Goal: Transaction & Acquisition: Purchase product/service

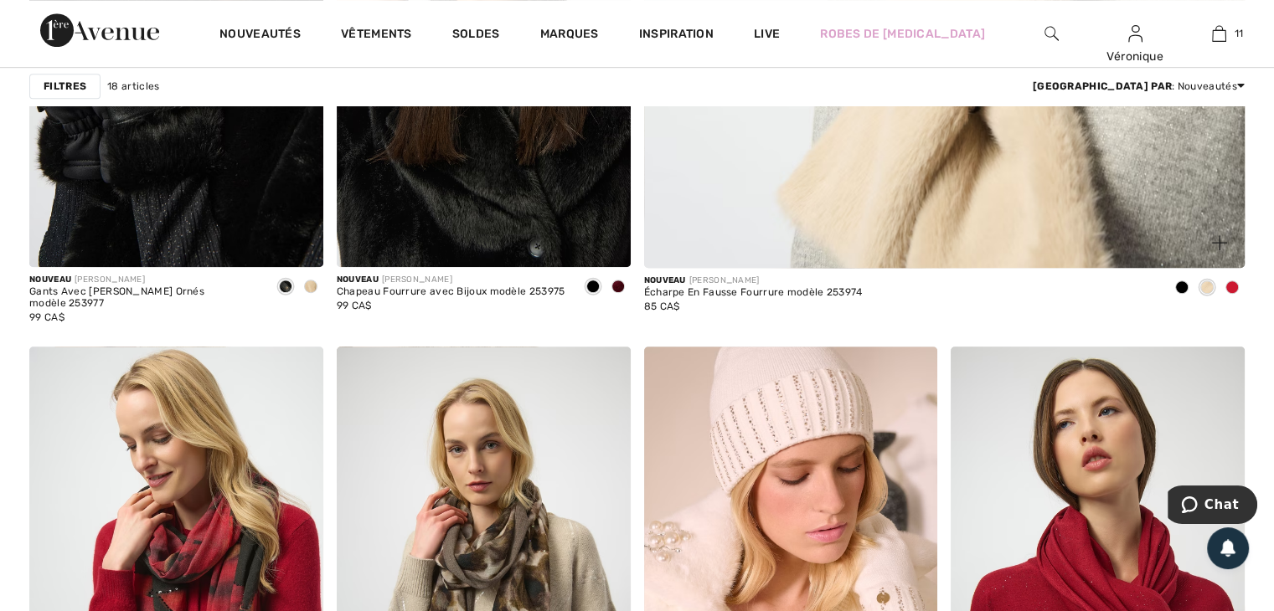
scroll to position [1256, 0]
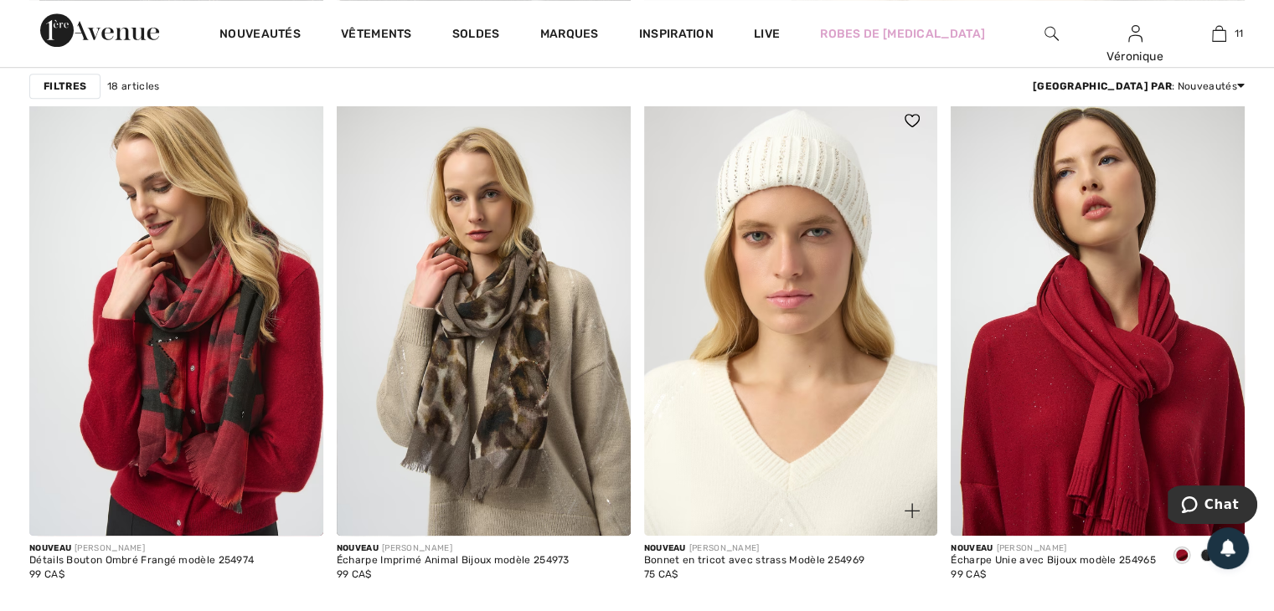
click at [802, 296] on img at bounding box center [791, 315] width 294 height 440
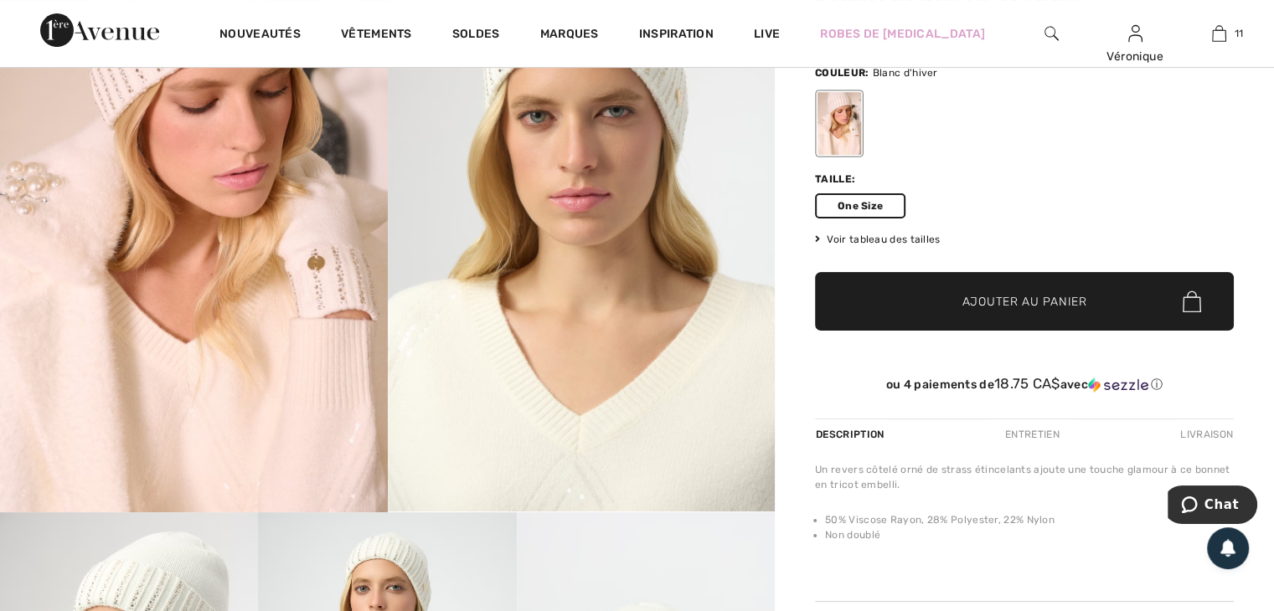
scroll to position [251, 0]
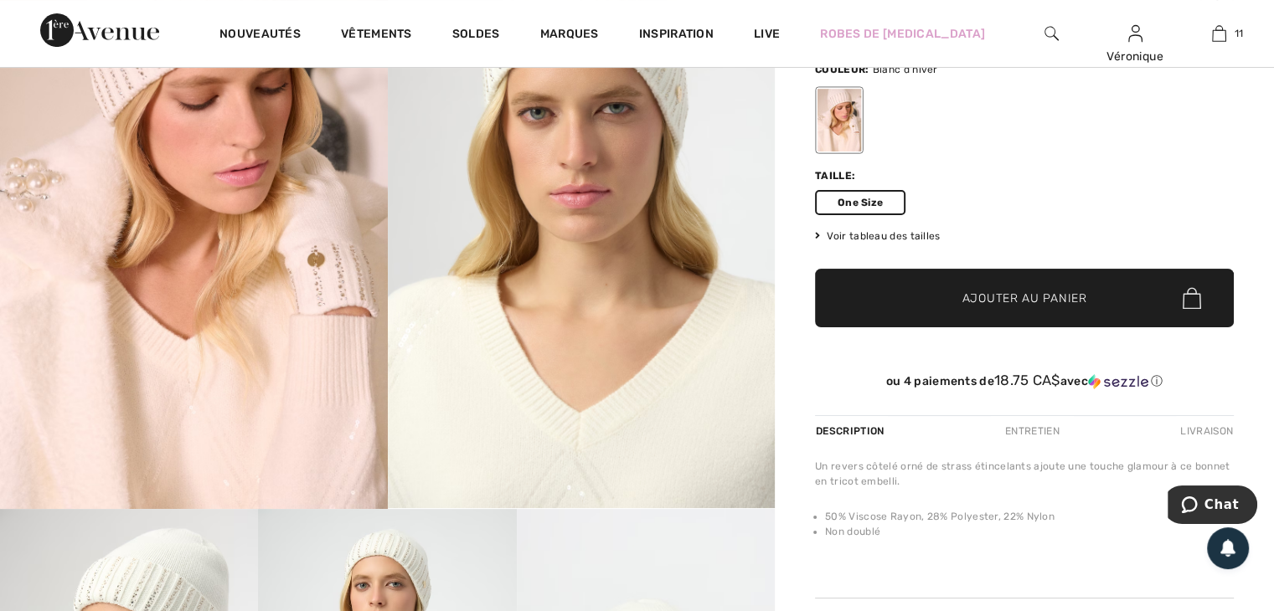
click at [1017, 301] on span "Ajouter au panier" at bounding box center [1024, 299] width 125 height 18
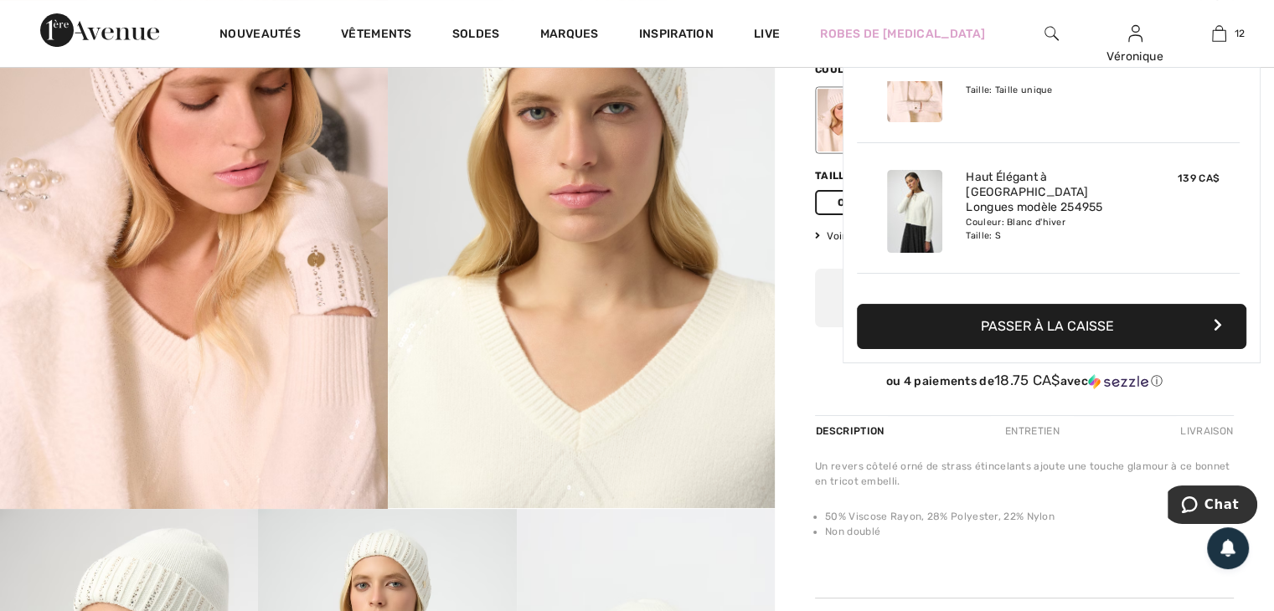
scroll to position [1356, 0]
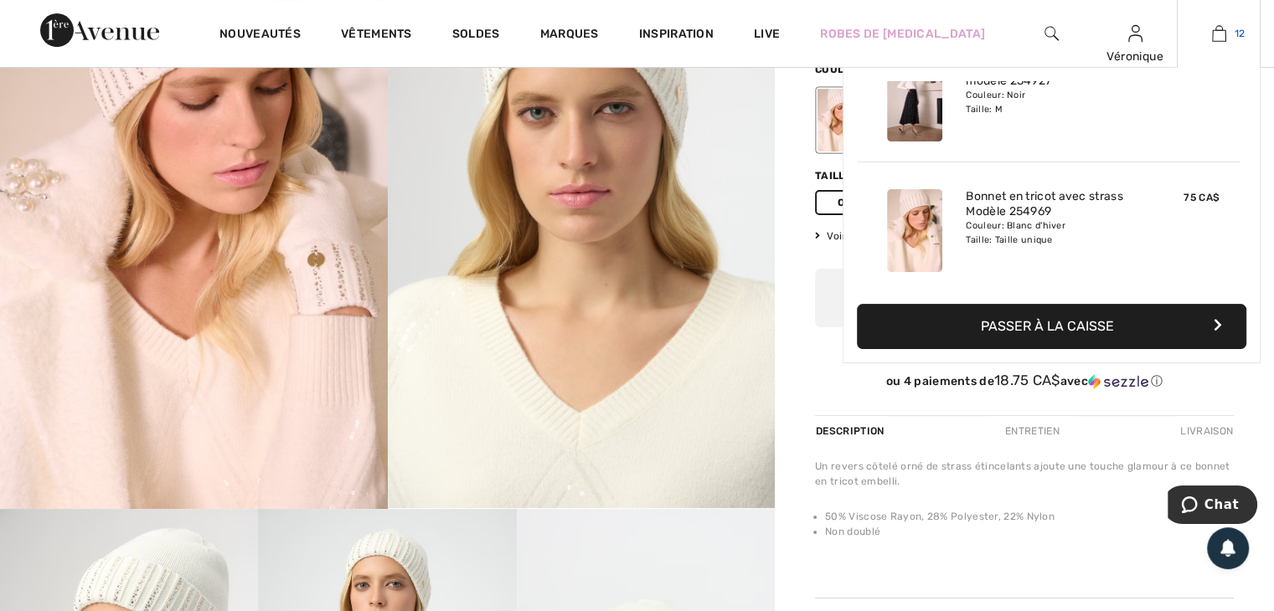
click at [1223, 28] on img at bounding box center [1219, 33] width 14 height 20
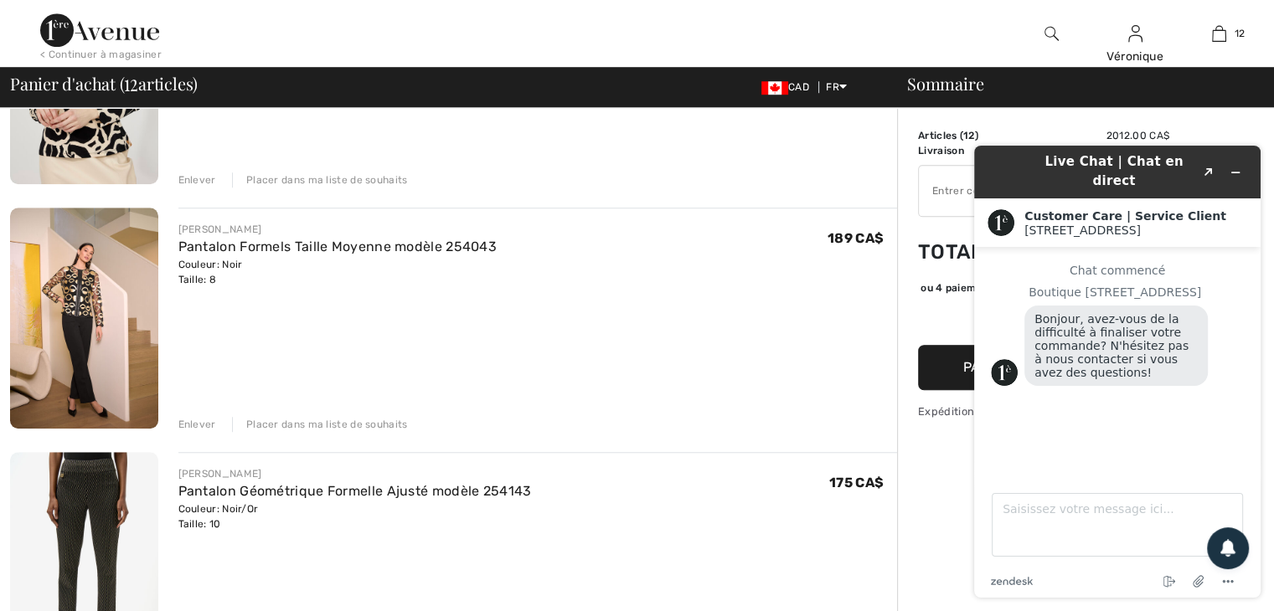
scroll to position [1256, 0]
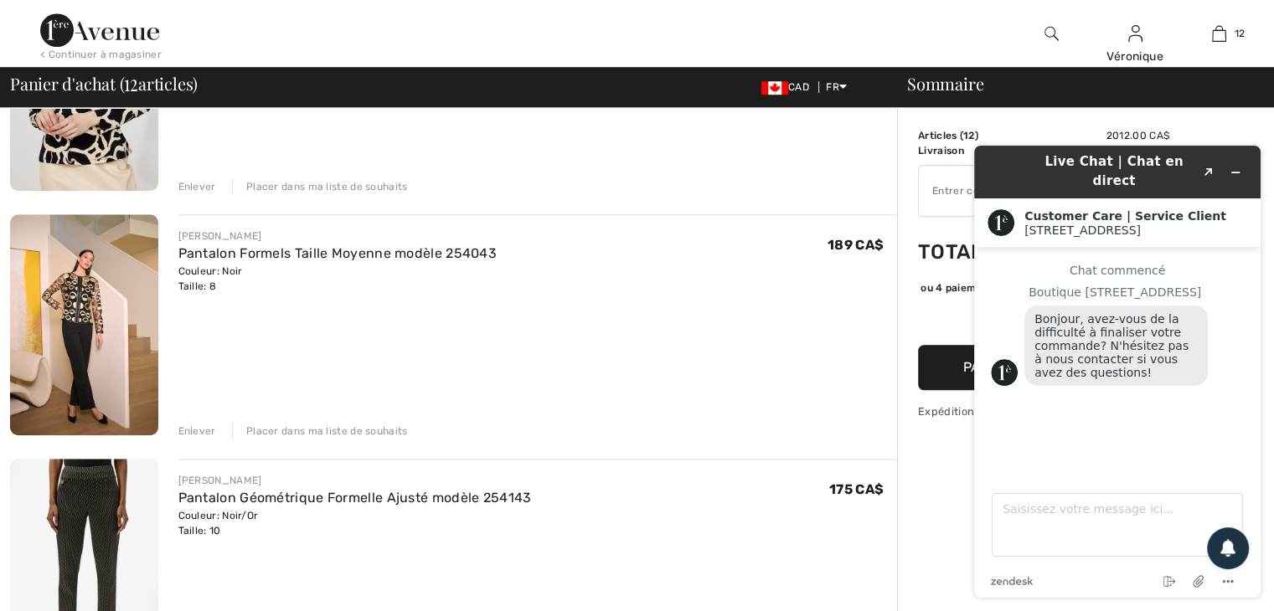
click at [301, 430] on div "Placer dans ma liste de souhaits" at bounding box center [320, 431] width 176 height 15
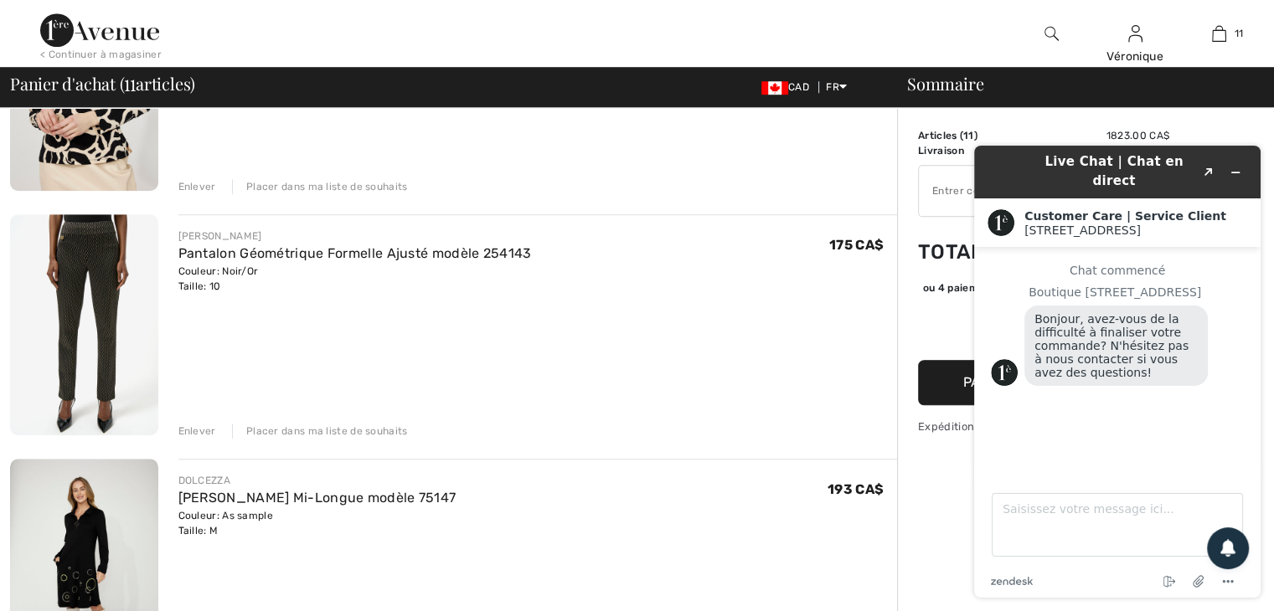
click at [301, 430] on div "Placer dans ma liste de souhaits" at bounding box center [320, 431] width 176 height 15
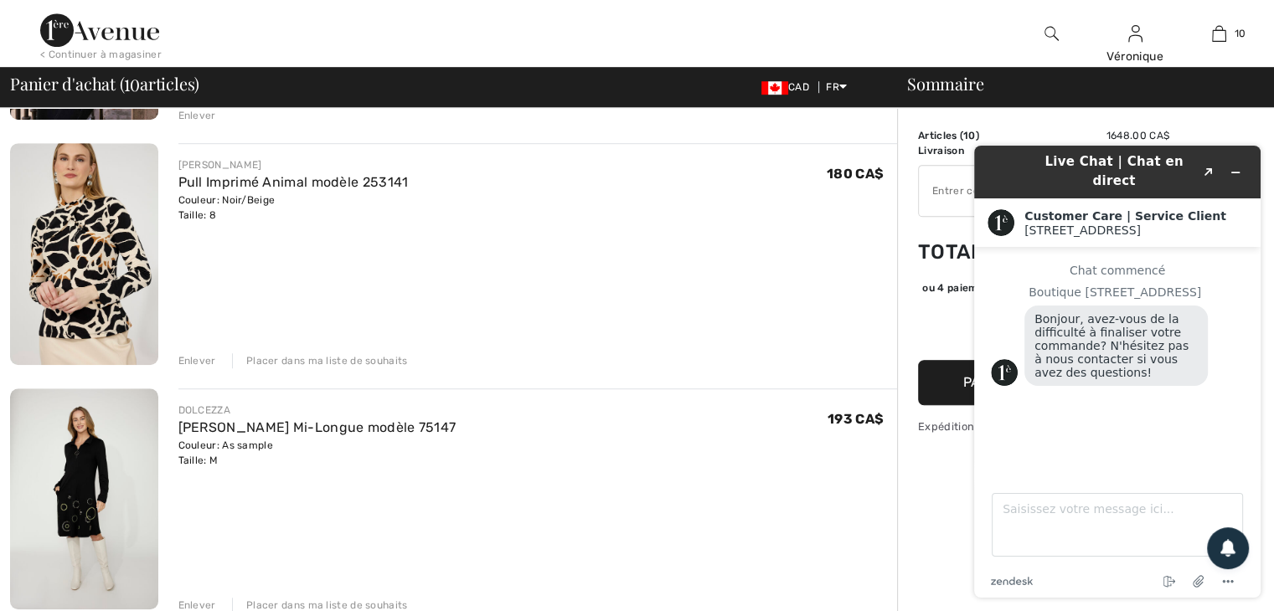
scroll to position [1005, 0]
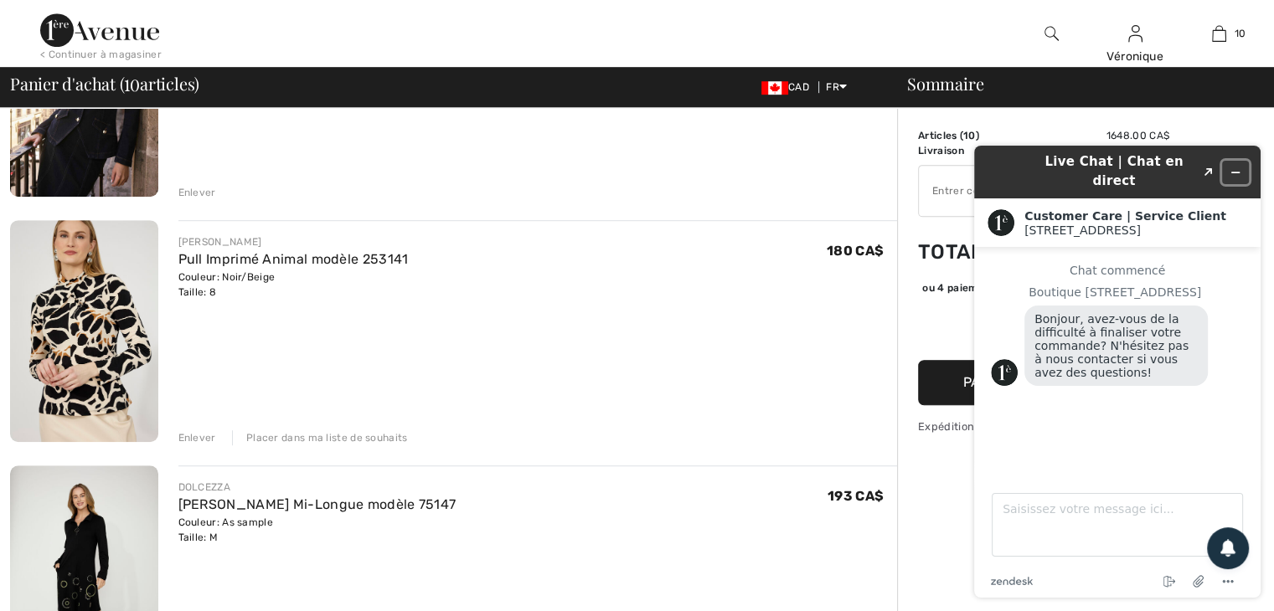
click at [1234, 167] on icon "Réduire le widget" at bounding box center [1235, 173] width 12 height 12
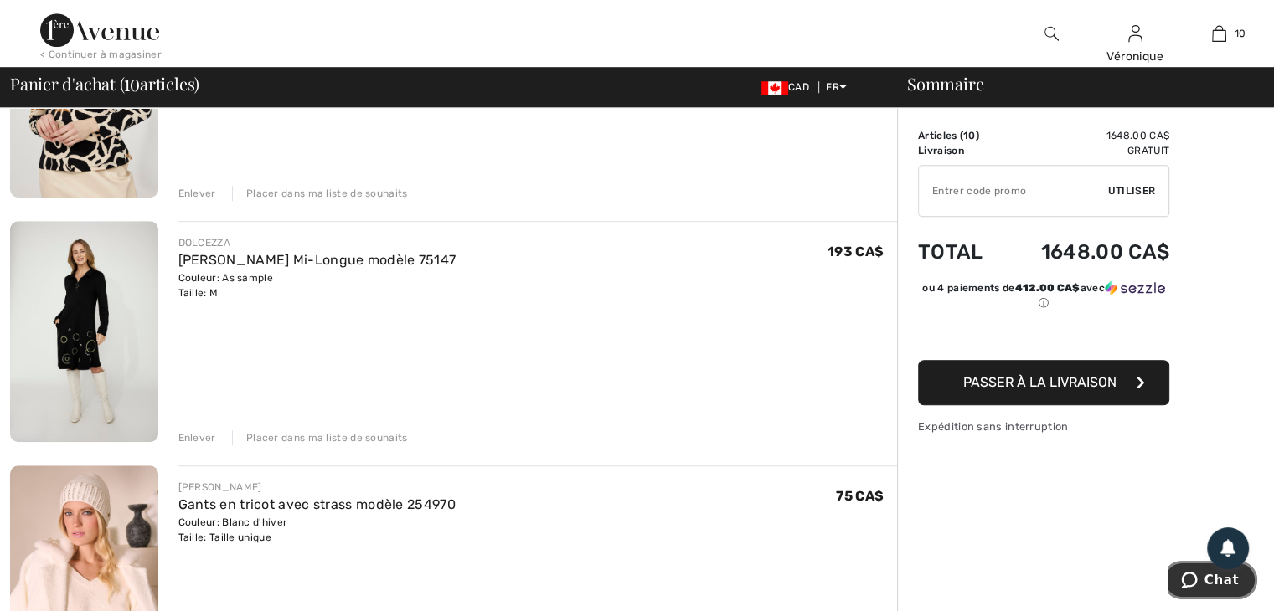
scroll to position [1256, 0]
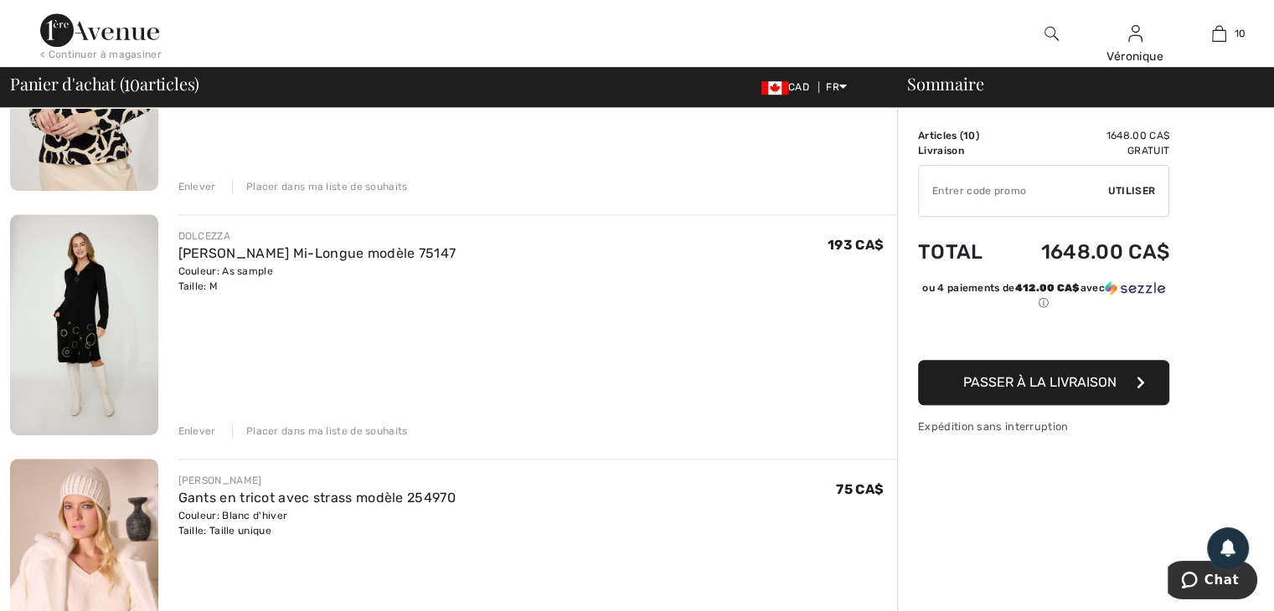
click at [271, 424] on div "Placer dans ma liste de souhaits" at bounding box center [320, 431] width 176 height 15
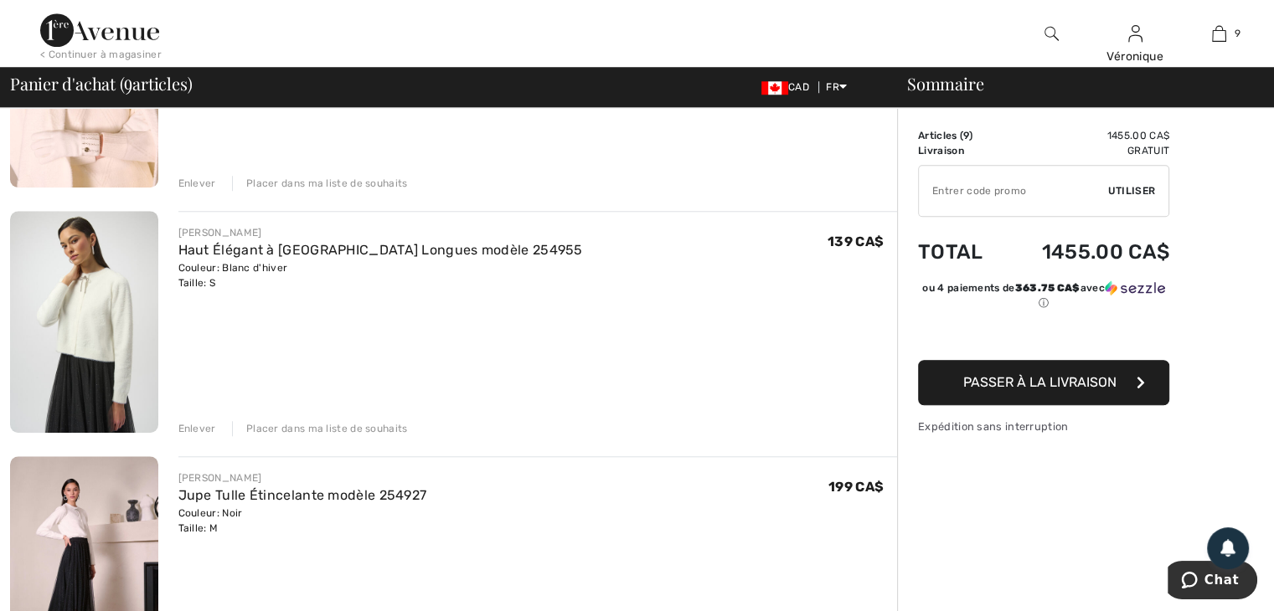
scroll to position [1507, 0]
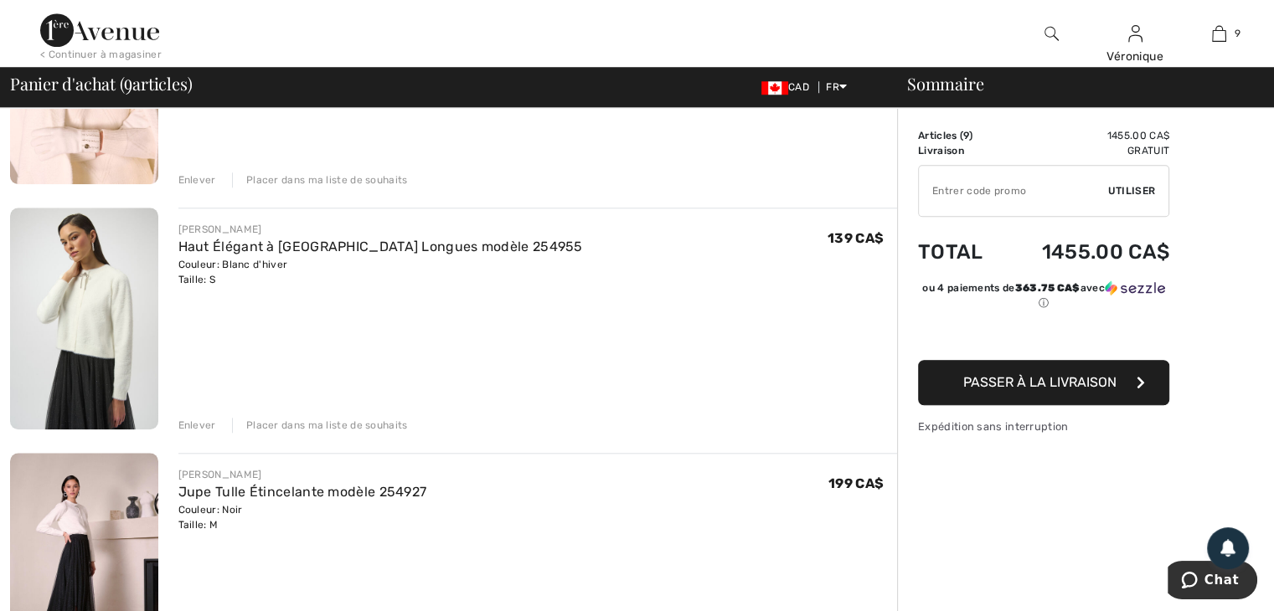
click at [271, 425] on div "Placer dans ma liste de souhaits" at bounding box center [320, 425] width 176 height 15
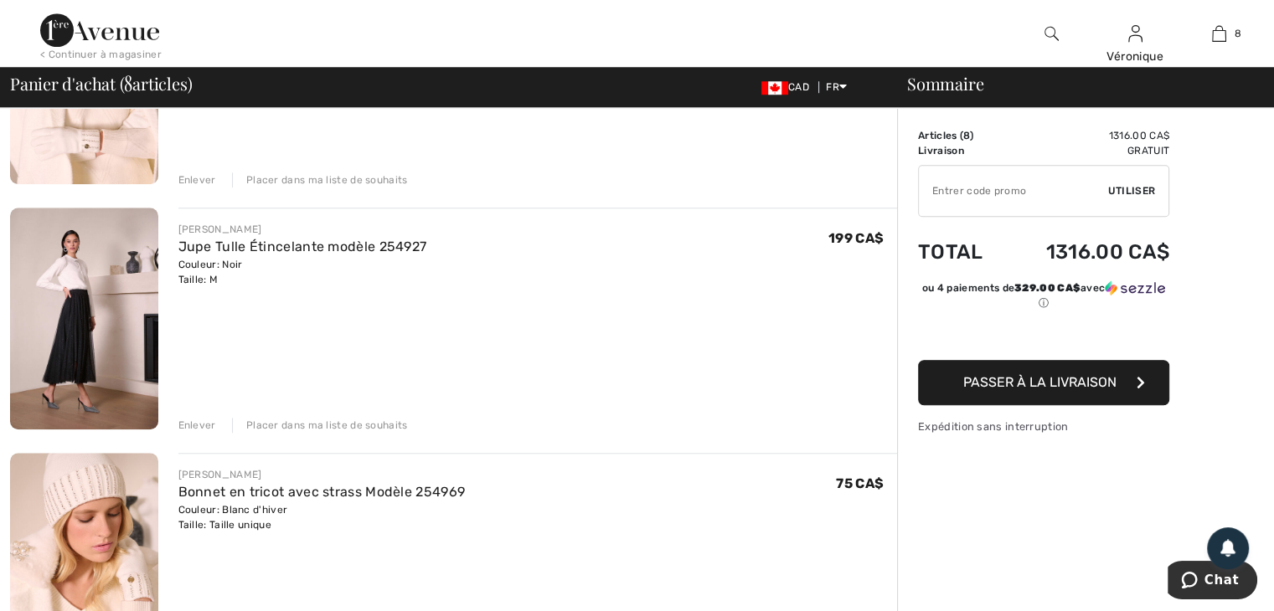
click at [271, 425] on div "Placer dans ma liste de souhaits" at bounding box center [320, 425] width 176 height 15
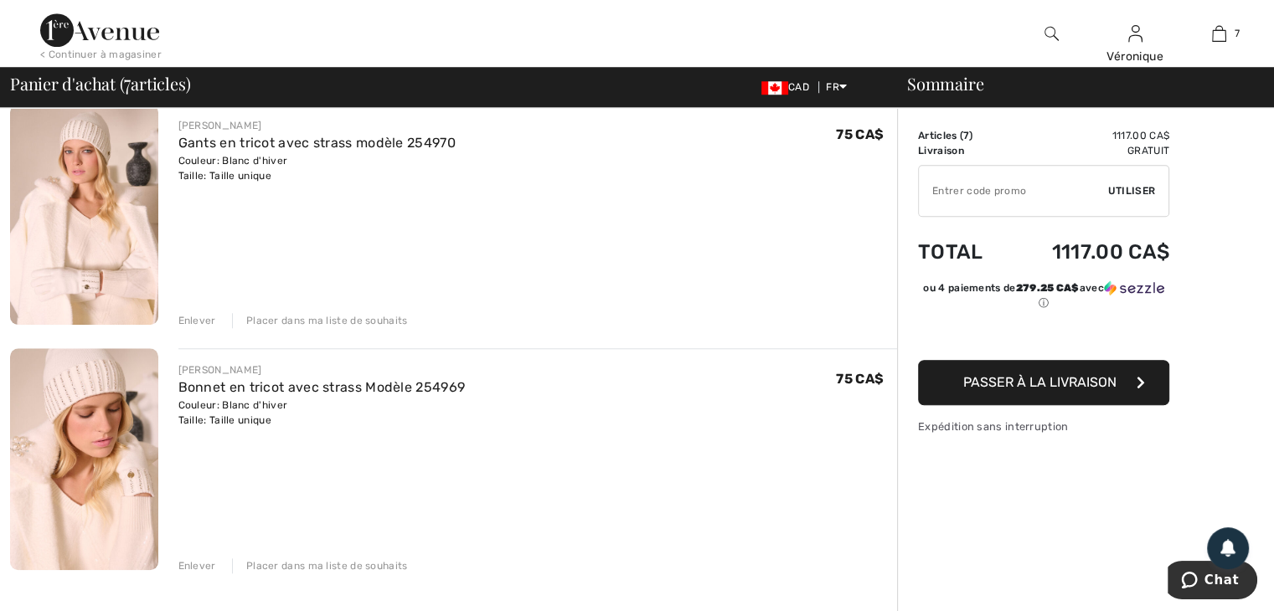
scroll to position [1340, 0]
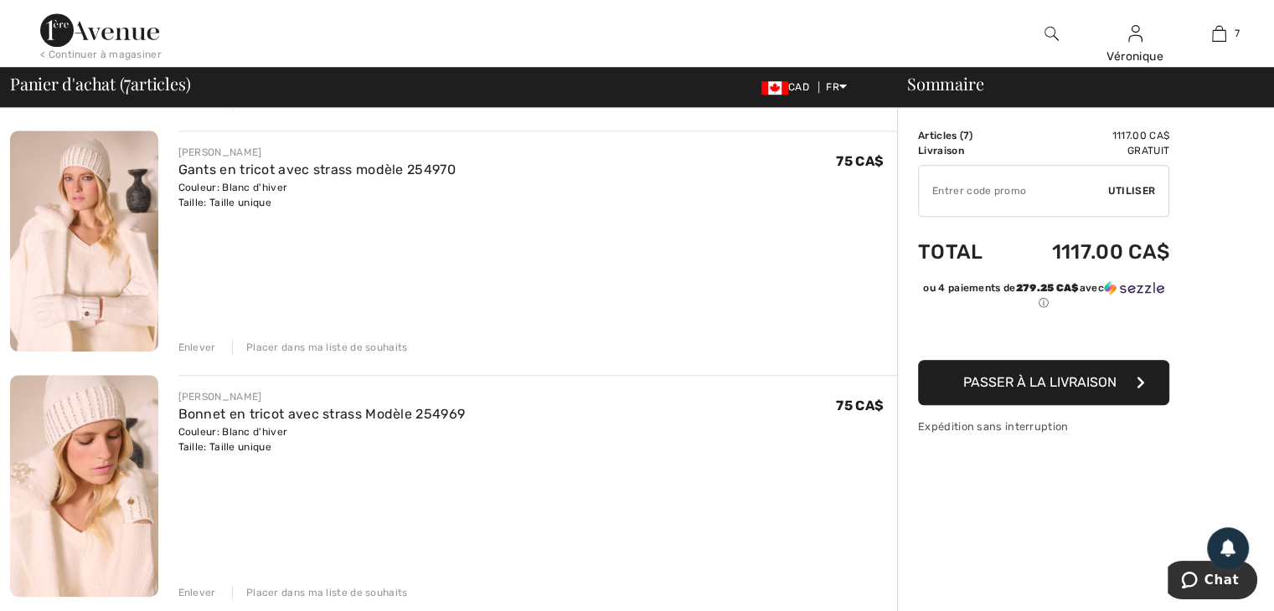
click at [298, 342] on div "Placer dans ma liste de souhaits" at bounding box center [320, 347] width 176 height 15
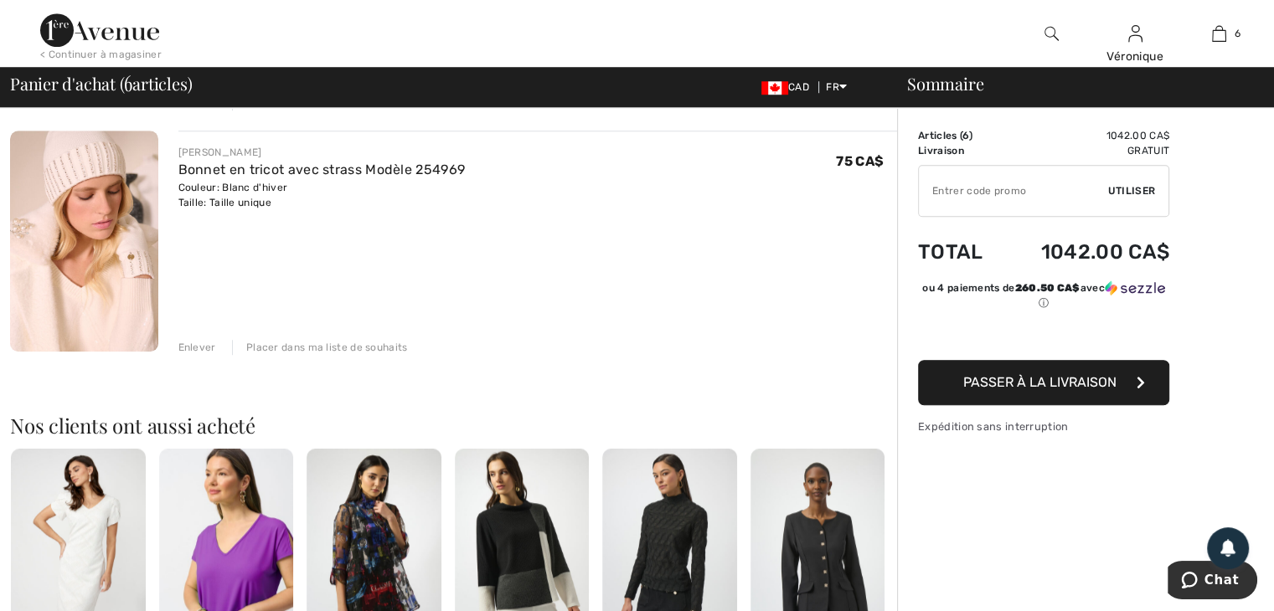
click at [298, 342] on div "Placer dans ma liste de souhaits" at bounding box center [320, 347] width 176 height 15
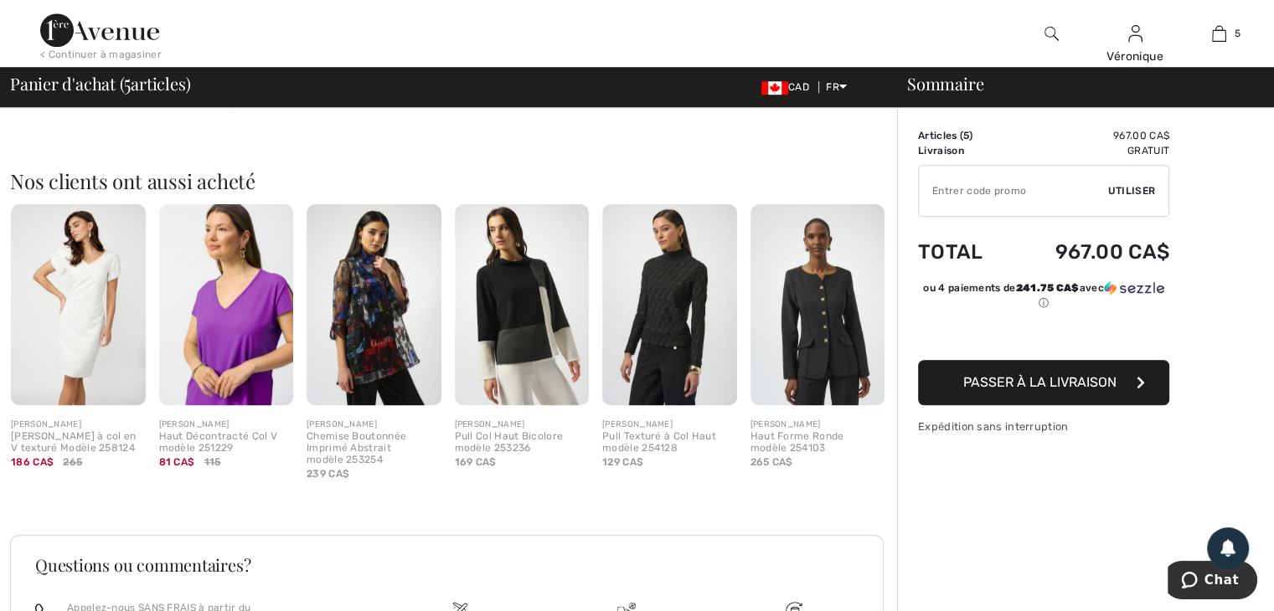
click at [650, 326] on img at bounding box center [669, 305] width 135 height 202
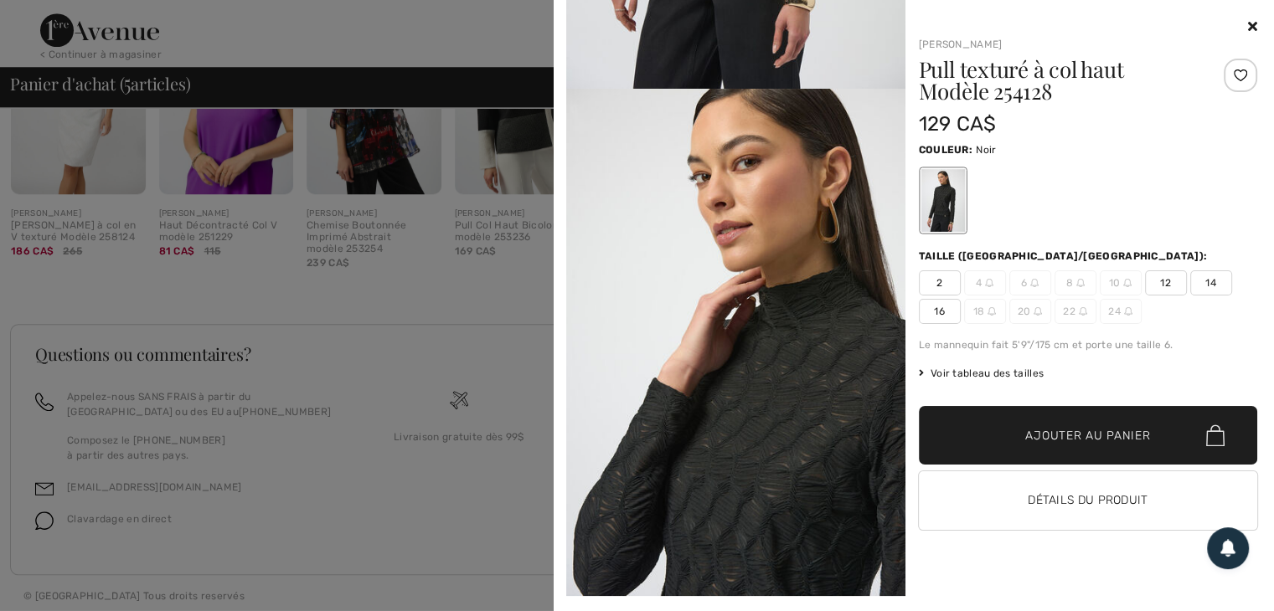
scroll to position [1556, 0]
click at [1249, 24] on icon at bounding box center [1252, 25] width 9 height 13
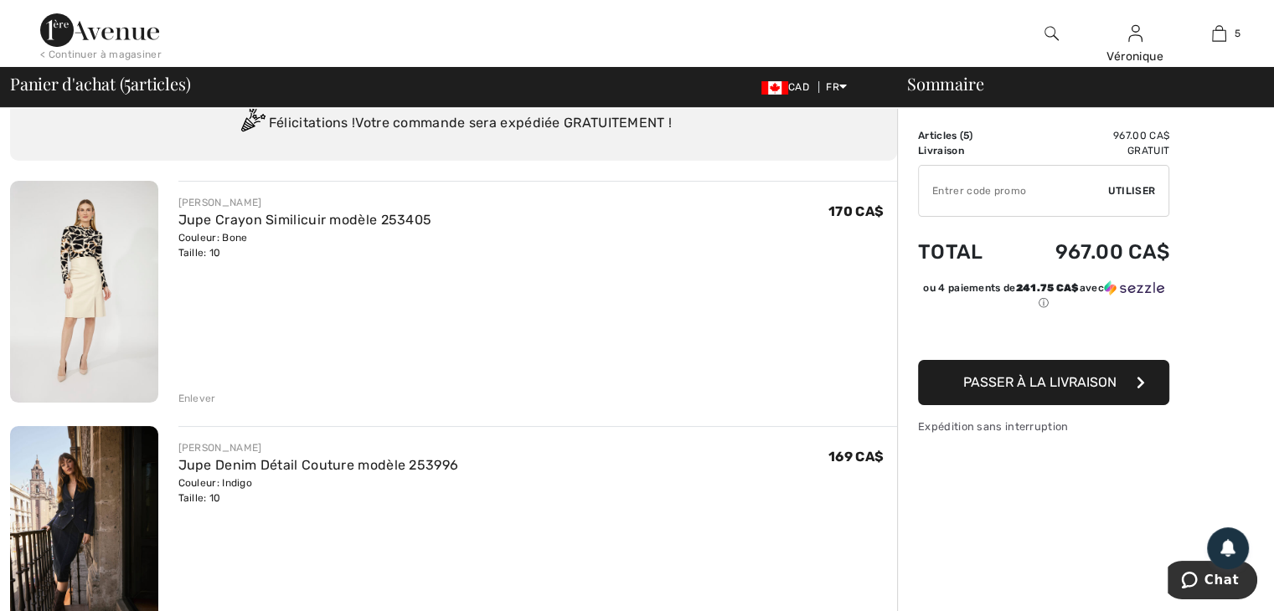
scroll to position [0, 0]
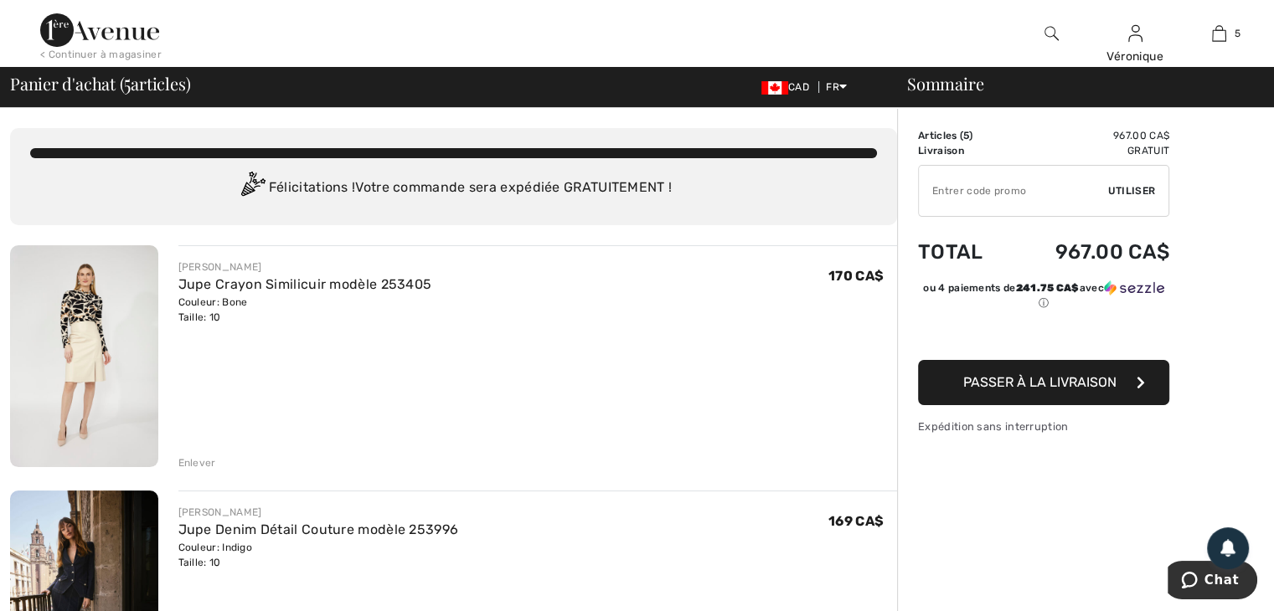
click at [419, 187] on div "Félicitations ! Votre commande sera expédiée GRATUITEMENT !" at bounding box center [453, 188] width 847 height 33
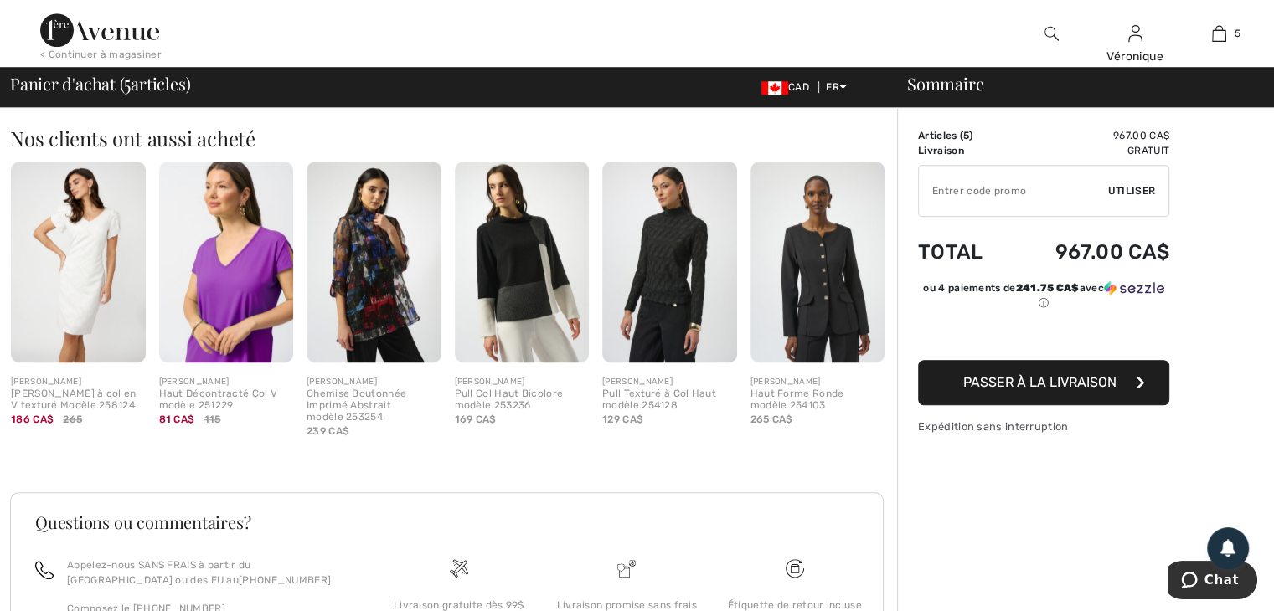
scroll to position [1507, 0]
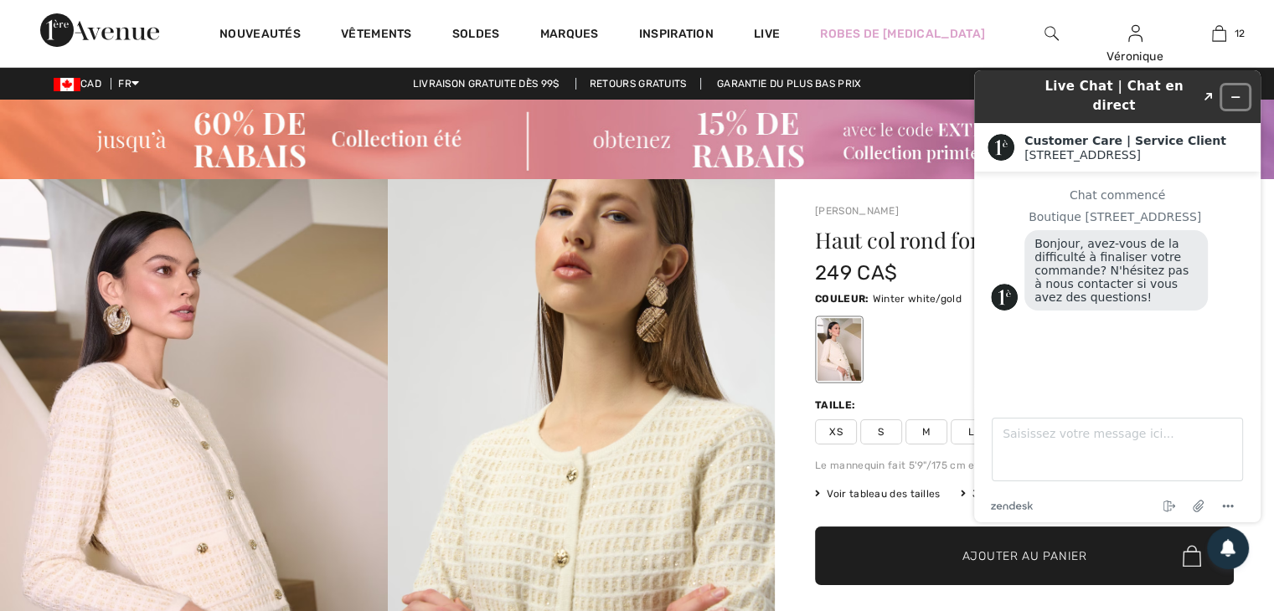
click at [1237, 97] on icon "Réduire le widget" at bounding box center [1236, 97] width 8 height 0
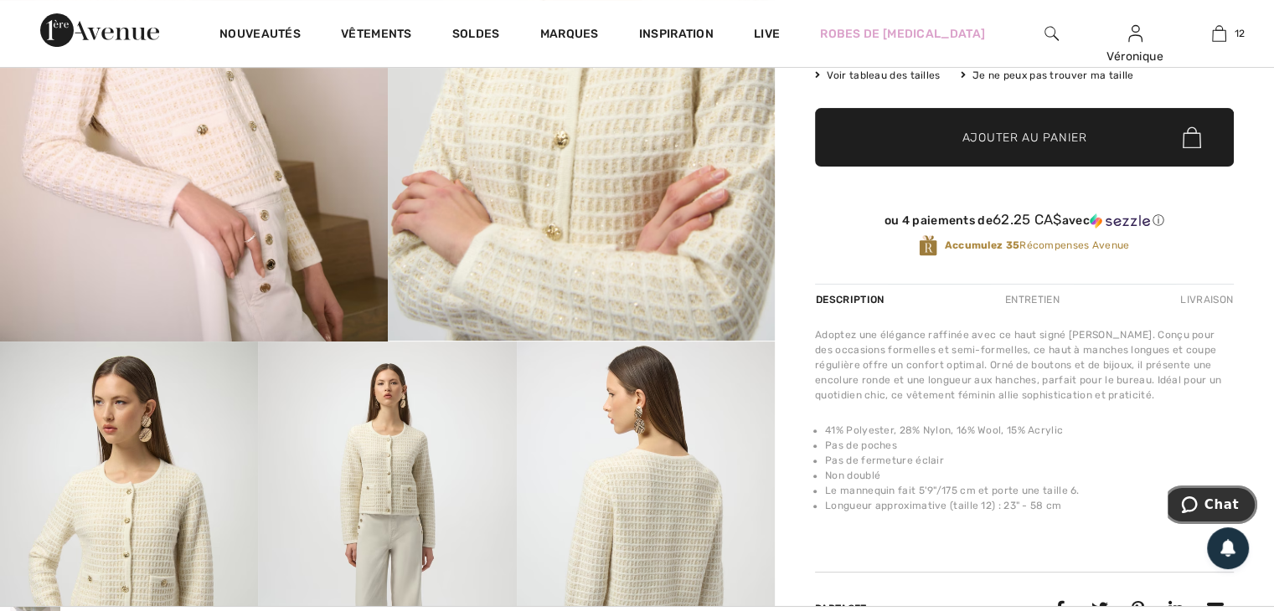
scroll to position [754, 0]
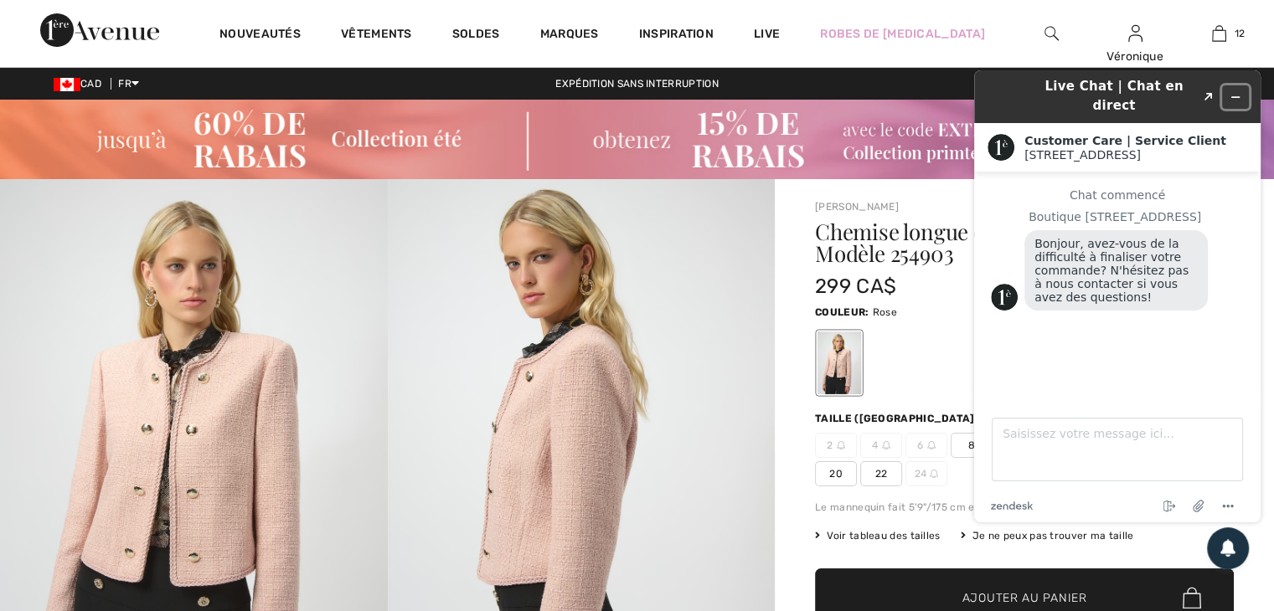
click at [1230, 91] on icon "Réduire le widget" at bounding box center [1235, 97] width 12 height 12
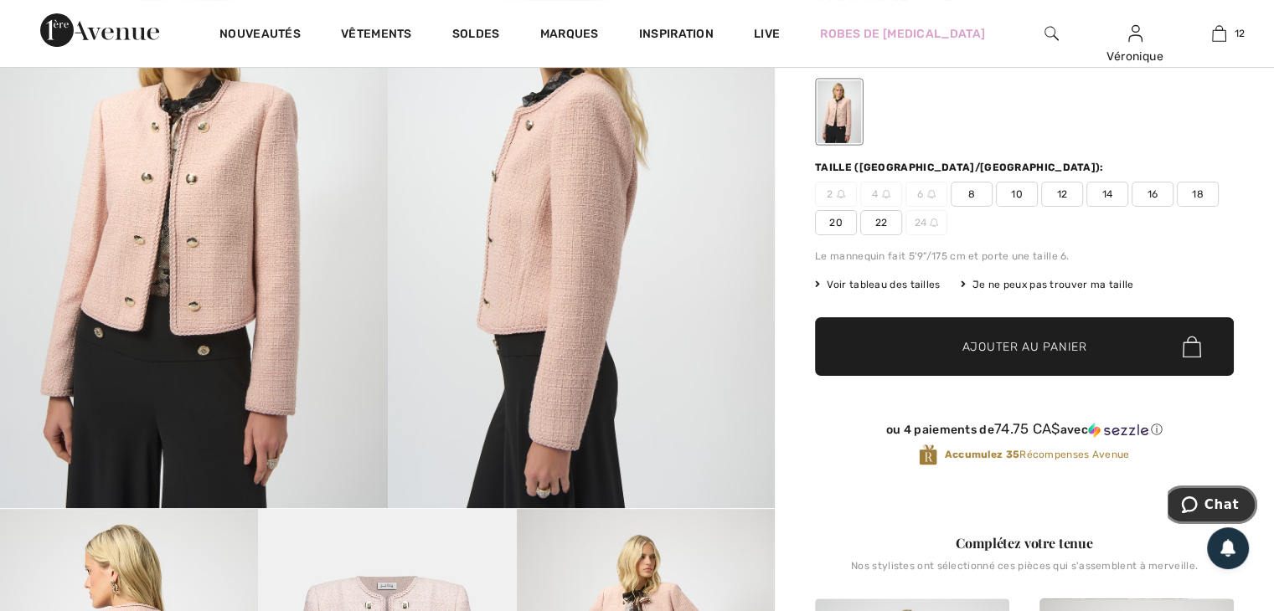
scroll to position [502, 0]
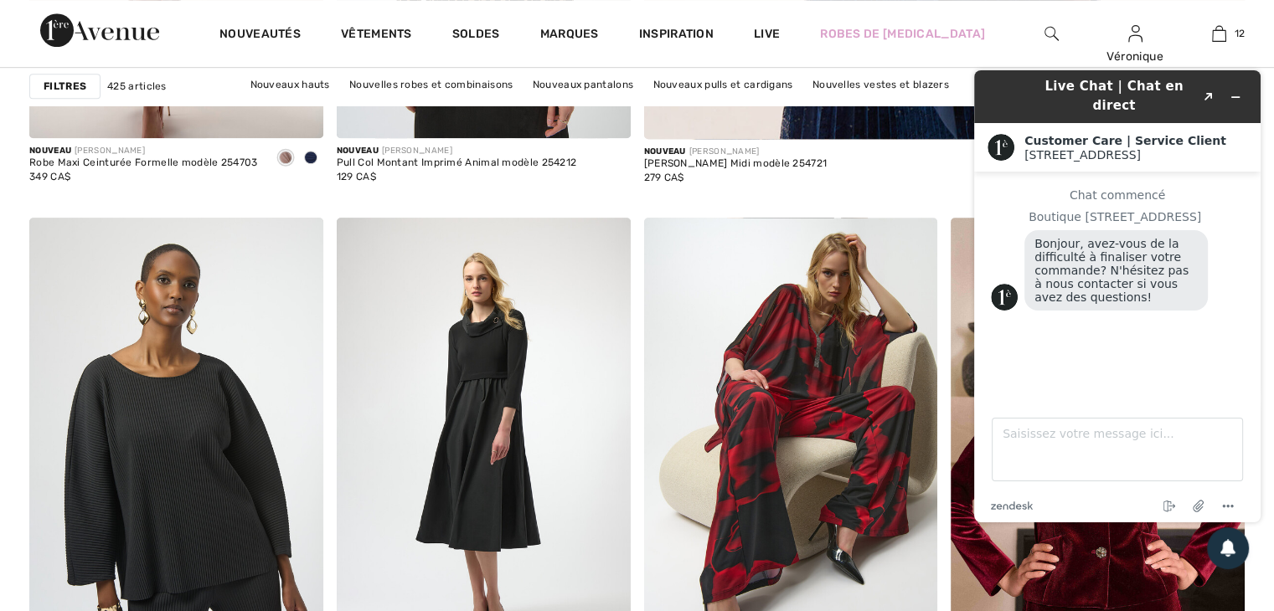
scroll to position [1423, 0]
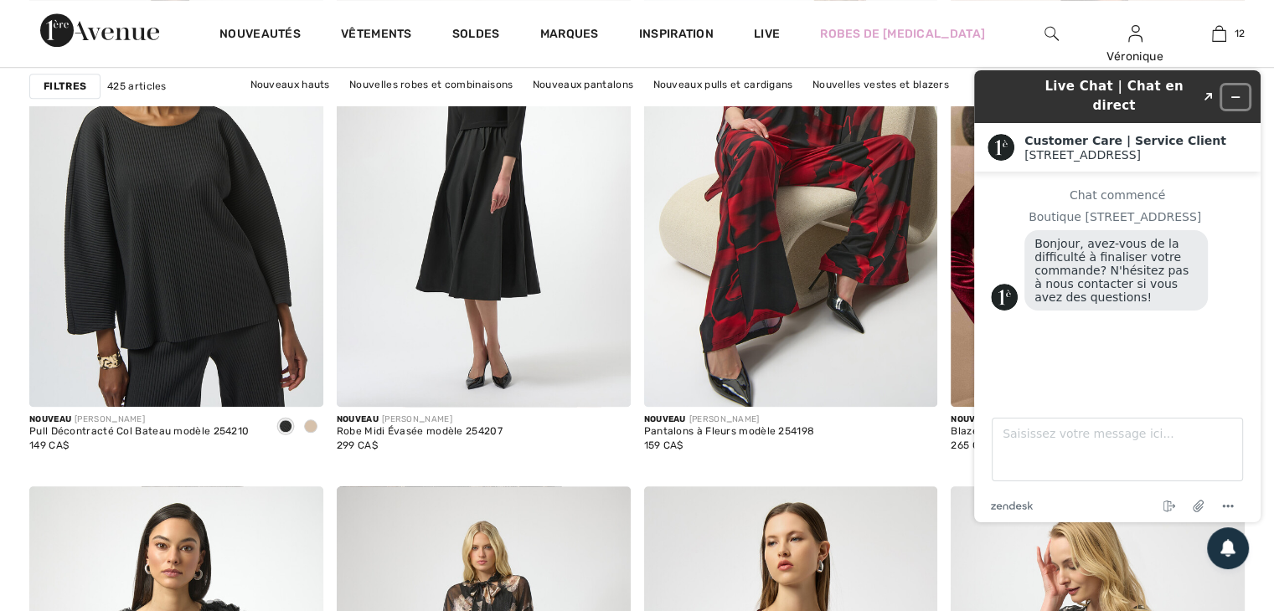
click at [1236, 91] on icon "Réduire le widget" at bounding box center [1235, 97] width 12 height 12
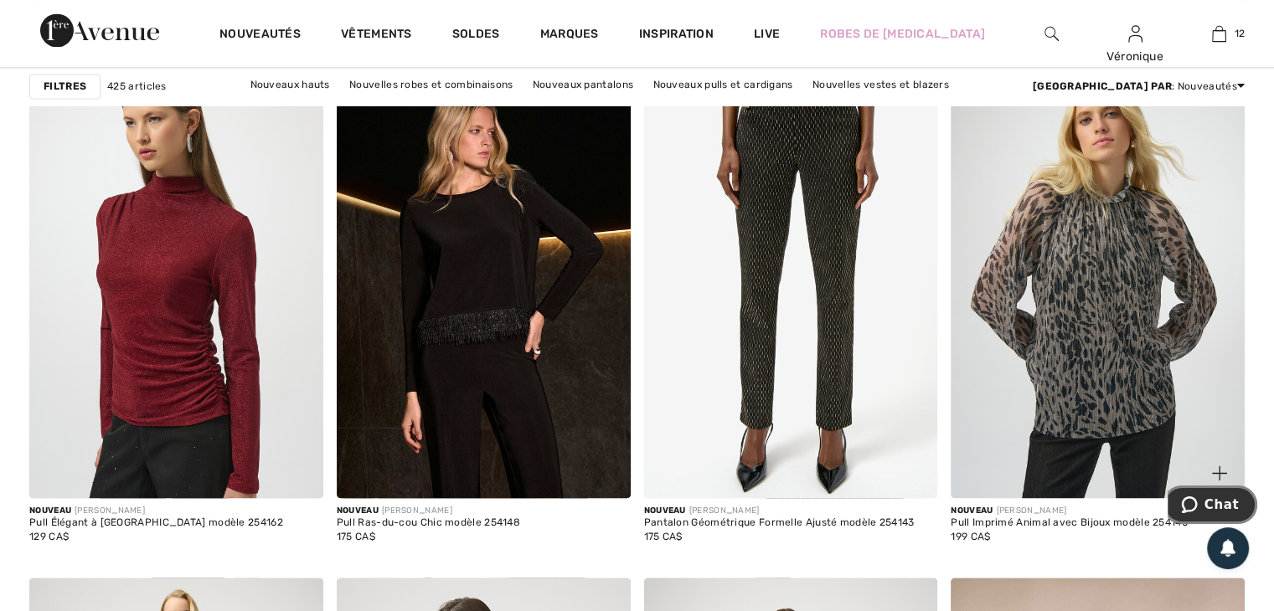
scroll to position [2596, 0]
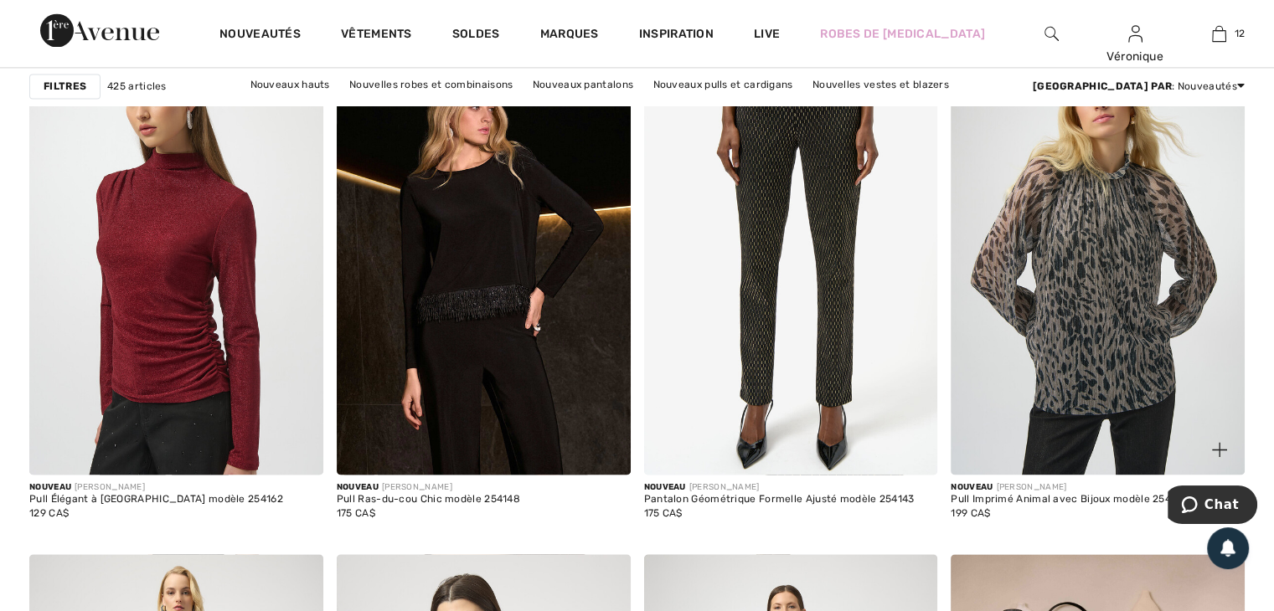
click at [1095, 275] on img at bounding box center [1097, 254] width 294 height 440
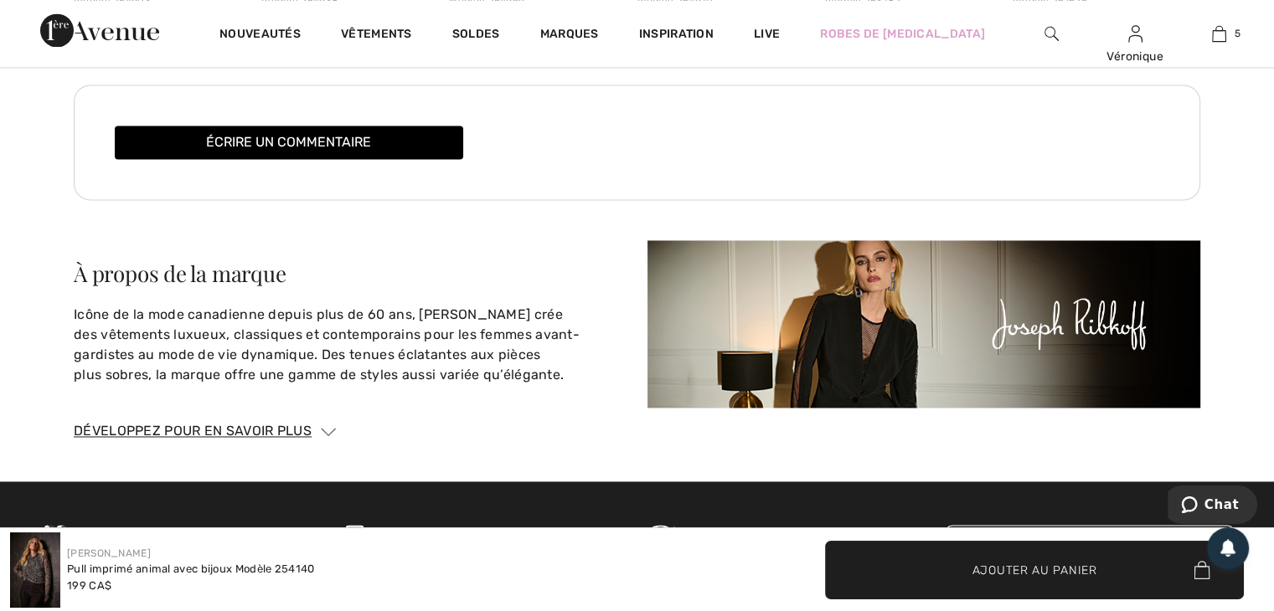
scroll to position [3051, 0]
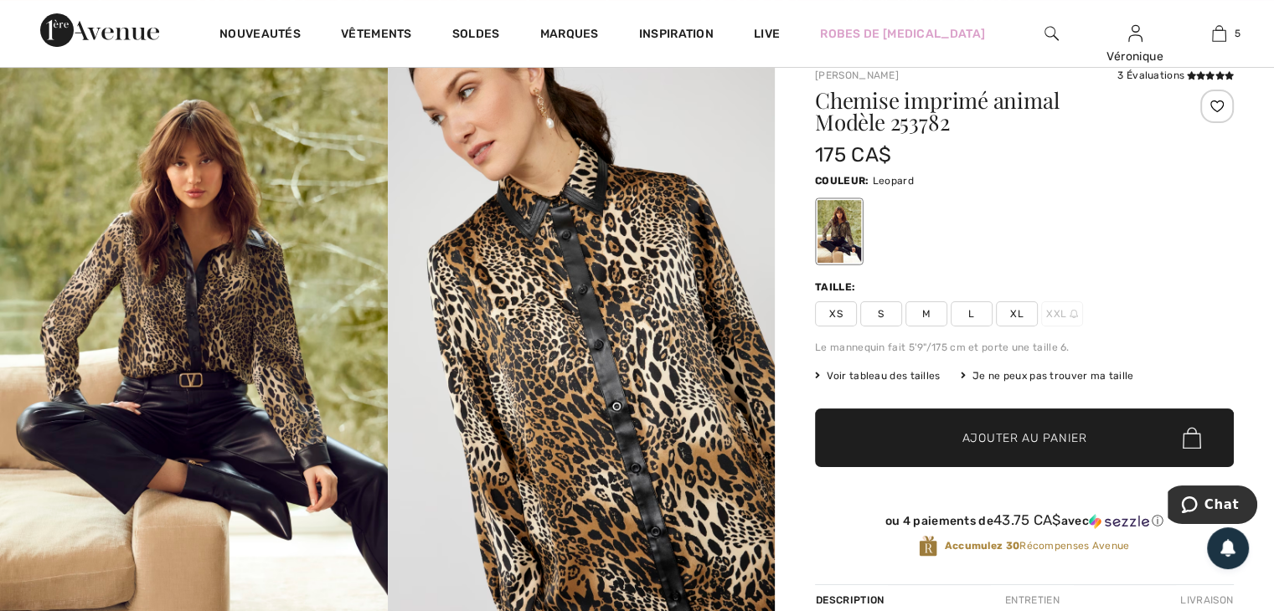
scroll to position [167, 0]
